Goal: Task Accomplishment & Management: Use online tool/utility

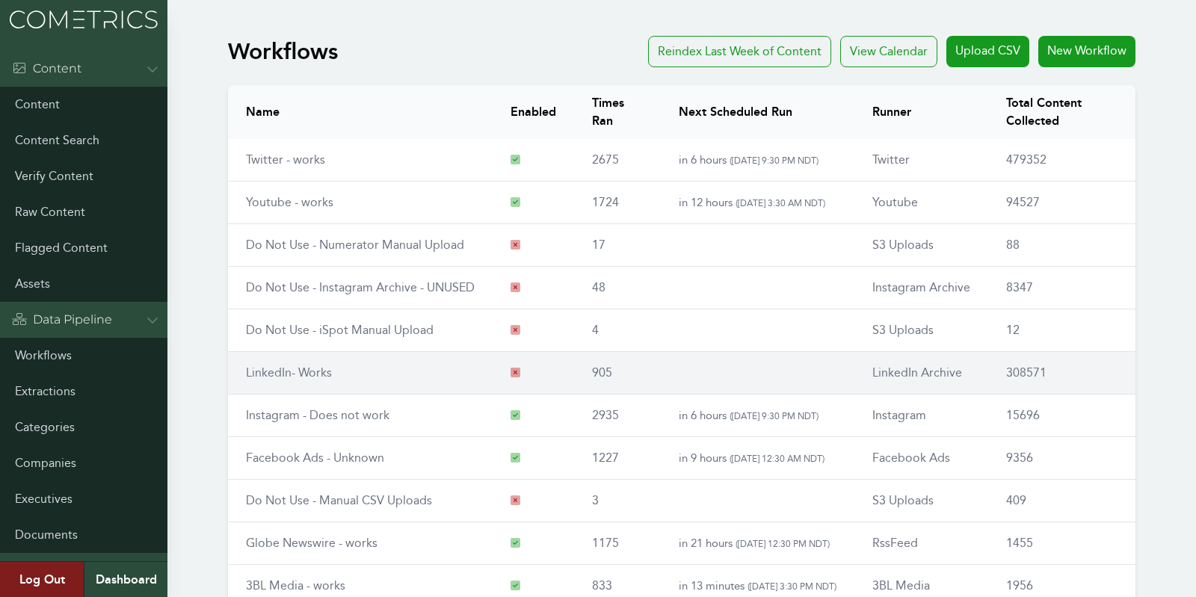
click at [295, 375] on link "LinkedIn- Works" at bounding box center [289, 373] width 86 height 14
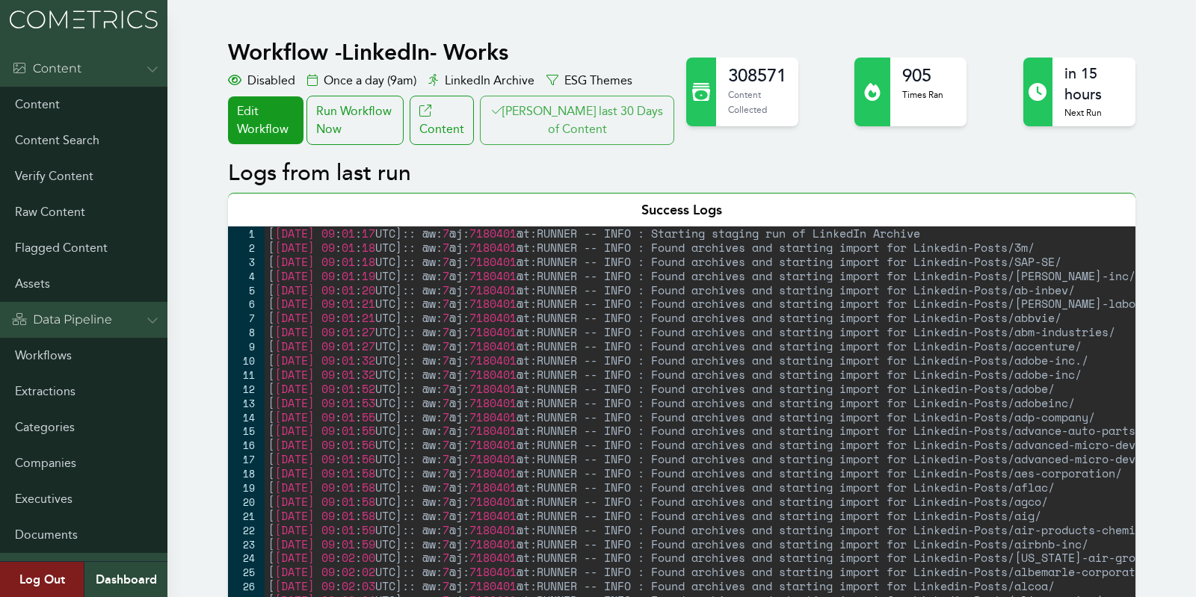
click at [645, 114] on button "Clair last 30 Days of Content" at bounding box center [577, 120] width 194 height 49
click at [404, 135] on div "Run Workflow Now" at bounding box center [355, 120] width 97 height 49
